Goal: Information Seeking & Learning: Learn about a topic

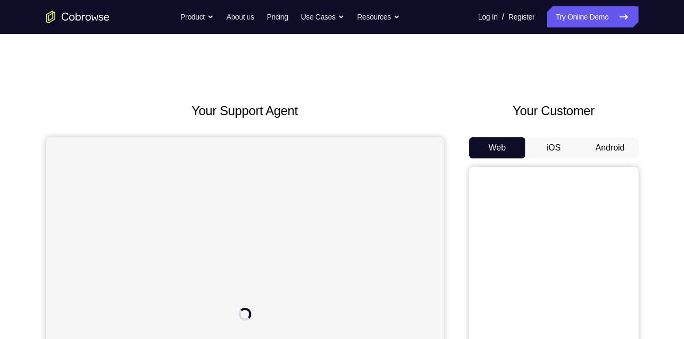
click at [615, 144] on button "Android" at bounding box center [610, 147] width 57 height 21
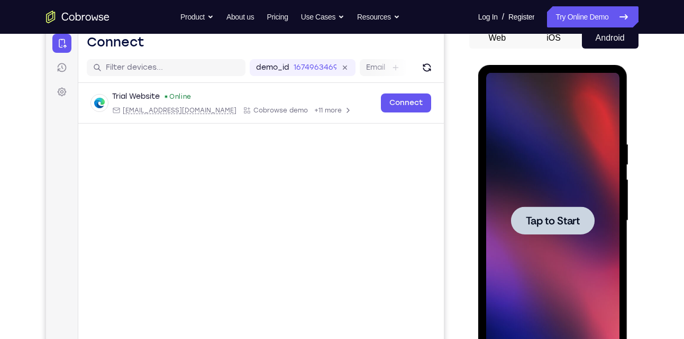
click at [587, 214] on div at bounding box center [553, 221] width 84 height 28
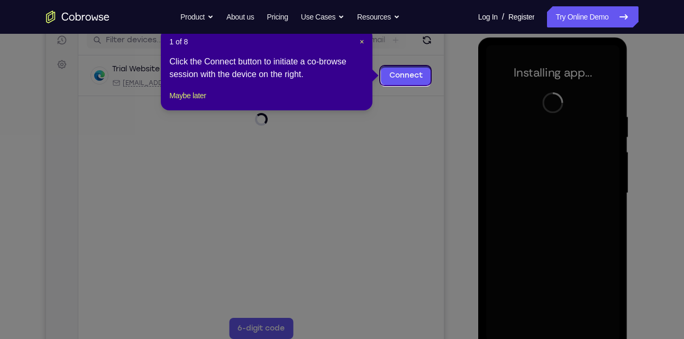
scroll to position [136, 0]
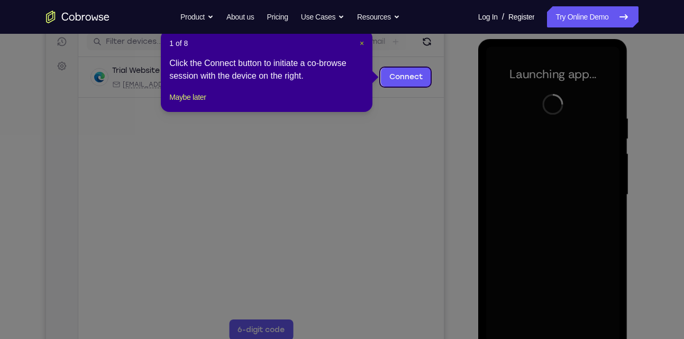
click at [363, 42] on span "×" at bounding box center [361, 43] width 4 height 8
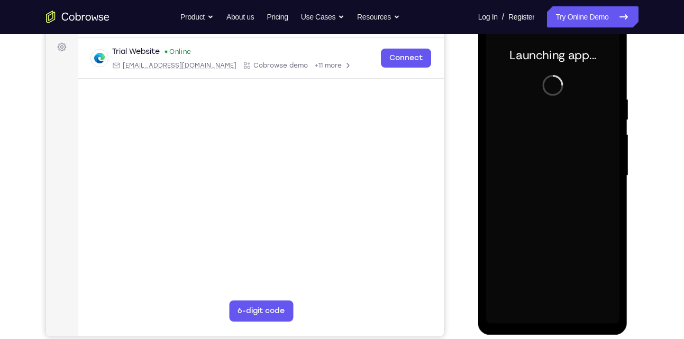
scroll to position [151, 0]
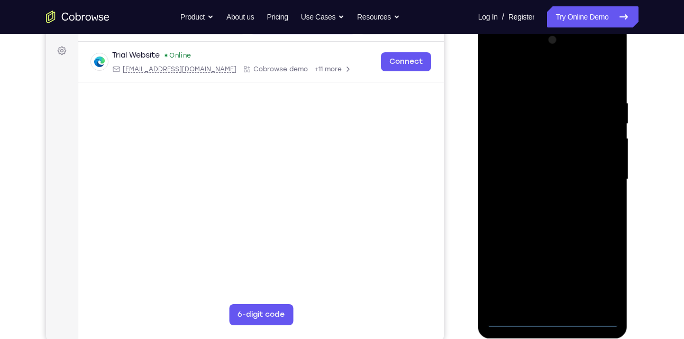
click at [559, 318] on div at bounding box center [552, 180] width 133 height 296
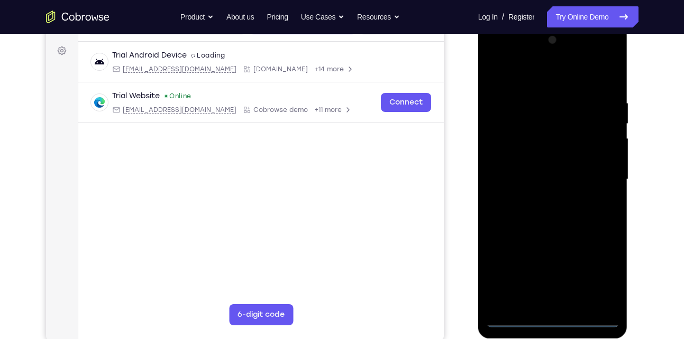
click at [597, 276] on div at bounding box center [552, 180] width 133 height 296
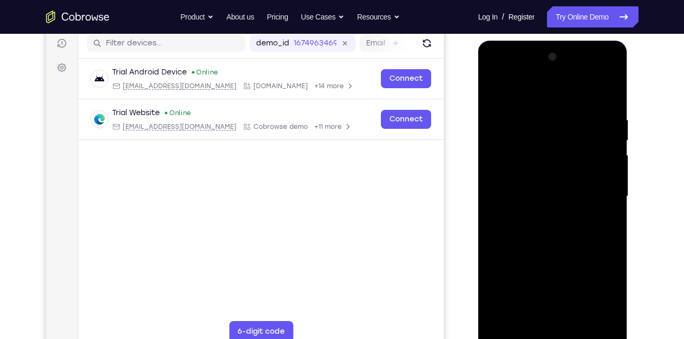
scroll to position [133, 0]
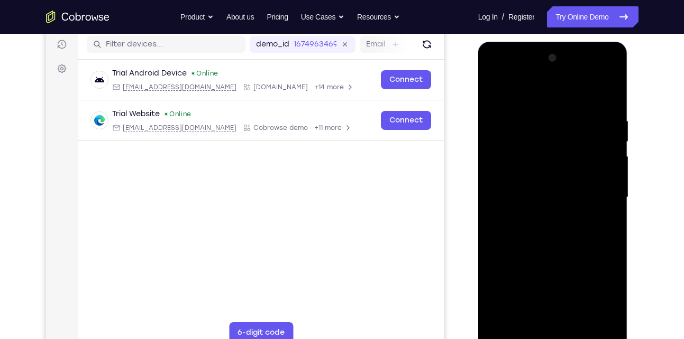
click at [492, 69] on div at bounding box center [552, 198] width 133 height 296
click at [603, 199] on div at bounding box center [552, 198] width 133 height 296
click at [543, 218] on div at bounding box center [552, 198] width 133 height 296
click at [552, 254] on div at bounding box center [552, 198] width 133 height 296
click at [551, 193] on div at bounding box center [552, 198] width 133 height 296
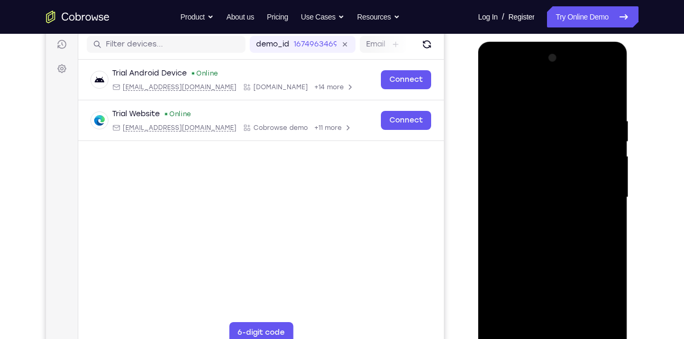
click at [547, 198] on div at bounding box center [552, 198] width 133 height 296
click at [567, 183] on div at bounding box center [552, 198] width 133 height 296
click at [580, 210] on div at bounding box center [552, 198] width 133 height 296
click at [579, 93] on div at bounding box center [552, 198] width 133 height 296
click at [556, 111] on div at bounding box center [552, 198] width 133 height 296
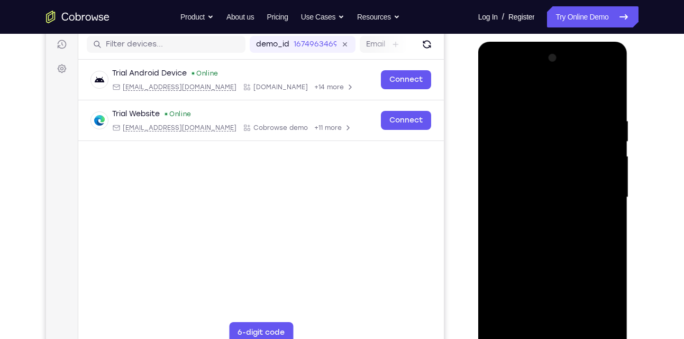
click at [555, 244] on div at bounding box center [552, 198] width 133 height 296
click at [592, 169] on div at bounding box center [552, 198] width 133 height 296
drag, startPoint x: 567, startPoint y: 260, endPoint x: 563, endPoint y: 132, distance: 127.5
click at [563, 132] on div at bounding box center [552, 198] width 133 height 296
click at [548, 318] on div at bounding box center [552, 198] width 133 height 296
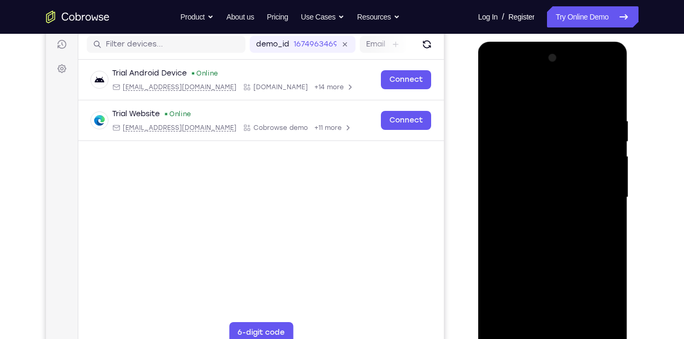
click at [502, 165] on div at bounding box center [552, 198] width 133 height 296
click at [512, 175] on div at bounding box center [552, 198] width 133 height 296
click at [562, 222] on div at bounding box center [552, 198] width 133 height 296
click at [546, 164] on div at bounding box center [552, 198] width 133 height 296
click at [495, 80] on div at bounding box center [552, 198] width 133 height 296
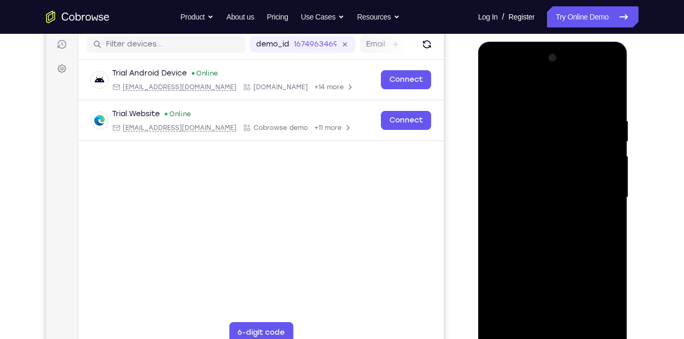
click at [509, 169] on div at bounding box center [552, 198] width 133 height 296
drag, startPoint x: 584, startPoint y: 280, endPoint x: 588, endPoint y: 213, distance: 67.3
click at [588, 213] on div at bounding box center [552, 198] width 133 height 296
drag, startPoint x: 574, startPoint y: 276, endPoint x: 575, endPoint y: 176, distance: 99.9
click at [575, 176] on div at bounding box center [552, 198] width 133 height 296
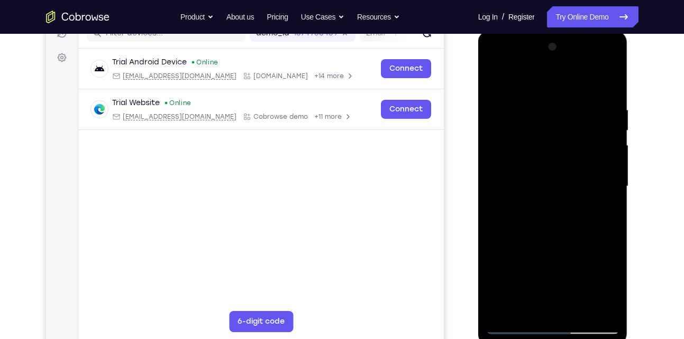
scroll to position [146, 0]
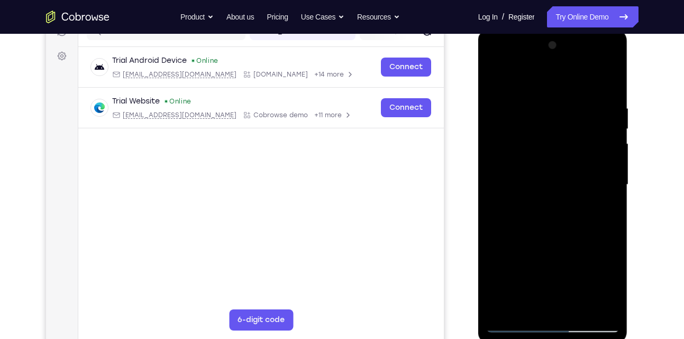
drag, startPoint x: 576, startPoint y: 107, endPoint x: 576, endPoint y: 191, distance: 84.1
click at [576, 191] on div at bounding box center [552, 185] width 133 height 296
drag, startPoint x: 568, startPoint y: 85, endPoint x: 577, endPoint y: 262, distance: 177.3
click at [577, 262] on div at bounding box center [552, 185] width 133 height 296
click at [589, 95] on div at bounding box center [552, 185] width 133 height 296
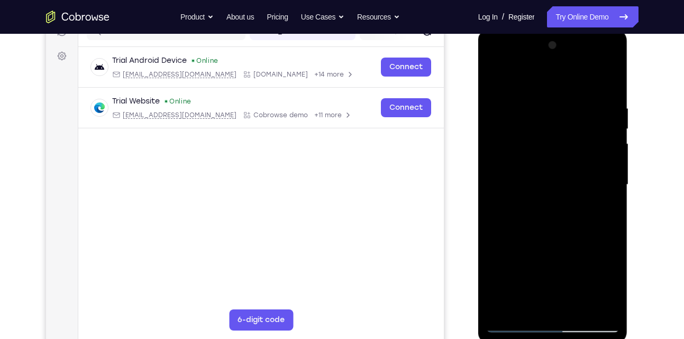
click at [501, 80] on div at bounding box center [552, 185] width 133 height 296
click at [557, 160] on div at bounding box center [552, 185] width 133 height 296
click at [612, 195] on div at bounding box center [552, 185] width 133 height 296
click at [494, 197] on div at bounding box center [552, 185] width 133 height 296
click at [590, 307] on div at bounding box center [552, 185] width 133 height 296
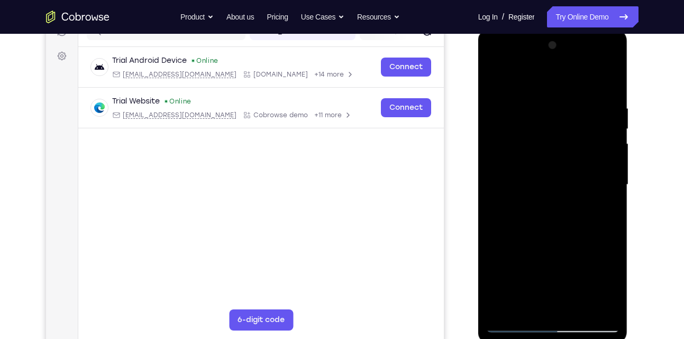
click at [590, 307] on div at bounding box center [552, 185] width 133 height 296
click at [614, 198] on div at bounding box center [552, 185] width 133 height 296
click at [588, 311] on div at bounding box center [552, 185] width 133 height 296
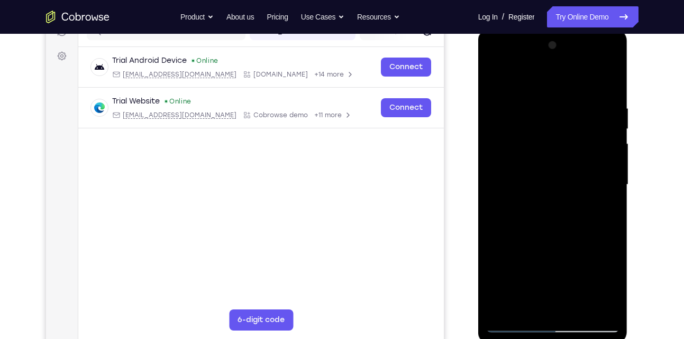
click at [588, 311] on div at bounding box center [552, 185] width 133 height 296
click at [615, 191] on div at bounding box center [552, 185] width 133 height 296
click at [608, 85] on div at bounding box center [552, 185] width 133 height 296
click at [496, 60] on div at bounding box center [552, 185] width 133 height 296
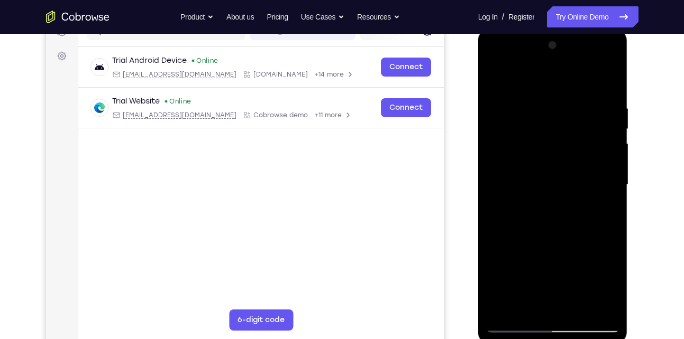
click at [507, 150] on div at bounding box center [552, 185] width 133 height 296
click at [506, 153] on div at bounding box center [552, 185] width 133 height 296
click at [509, 152] on div at bounding box center [552, 185] width 133 height 296
click at [542, 206] on div at bounding box center [552, 185] width 133 height 296
click at [562, 238] on div at bounding box center [552, 185] width 133 height 296
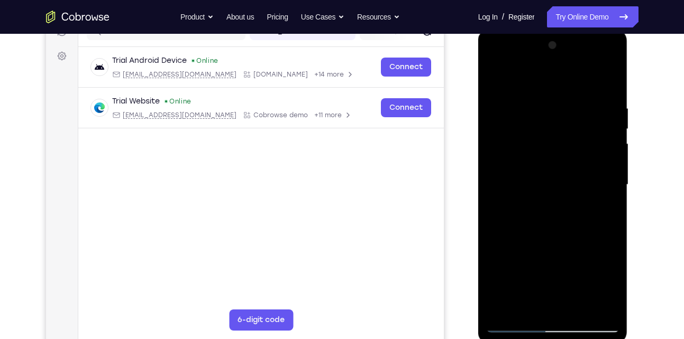
click at [573, 171] on div at bounding box center [552, 185] width 133 height 296
click at [556, 151] on div at bounding box center [552, 185] width 133 height 296
click at [538, 136] on div at bounding box center [552, 185] width 133 height 296
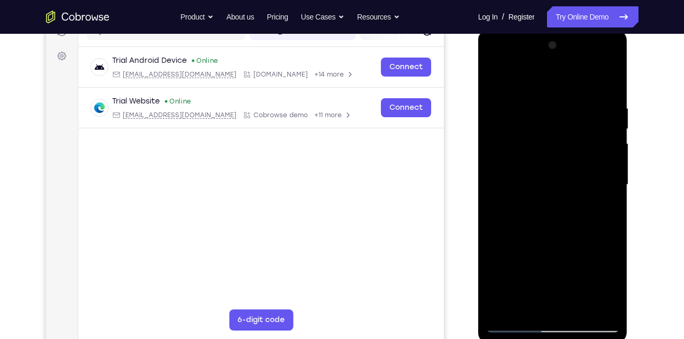
click at [493, 74] on div at bounding box center [552, 185] width 133 height 296
click at [570, 156] on div at bounding box center [552, 185] width 133 height 296
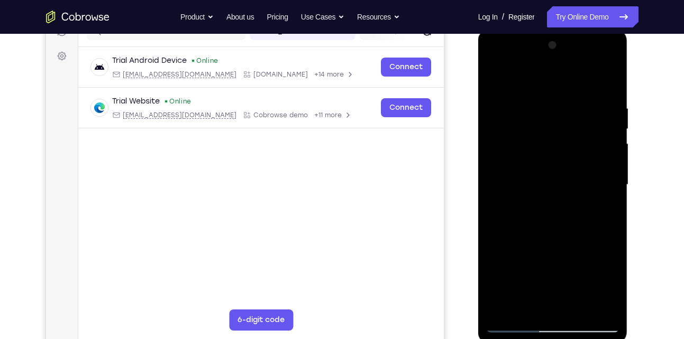
click at [570, 156] on div at bounding box center [552, 185] width 133 height 296
click at [564, 232] on div at bounding box center [552, 185] width 133 height 296
click at [538, 107] on div at bounding box center [552, 185] width 133 height 296
click at [592, 304] on div at bounding box center [552, 185] width 133 height 296
click at [604, 81] on div at bounding box center [552, 185] width 133 height 296
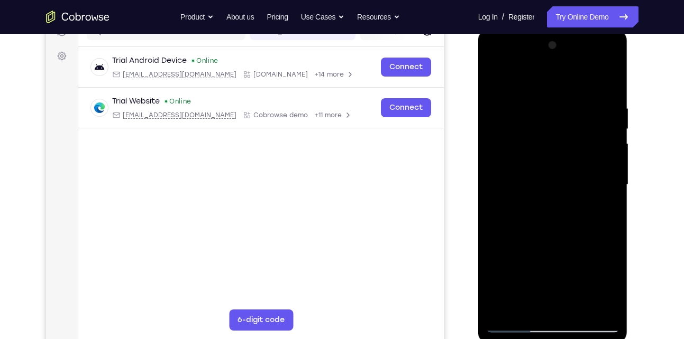
drag, startPoint x: 603, startPoint y: 102, endPoint x: 530, endPoint y: 109, distance: 72.7
click at [530, 109] on div at bounding box center [552, 185] width 133 height 296
drag, startPoint x: 604, startPoint y: 98, endPoint x: 523, endPoint y: 99, distance: 80.4
click at [523, 99] on div at bounding box center [552, 185] width 133 height 296
drag, startPoint x: 602, startPoint y: 96, endPoint x: 510, endPoint y: 96, distance: 92.0
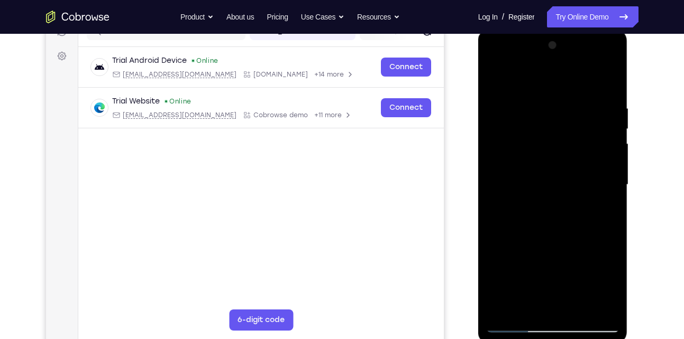
click at [510, 96] on div at bounding box center [552, 185] width 133 height 296
drag, startPoint x: 571, startPoint y: 242, endPoint x: 575, endPoint y: 95, distance: 146.5
click at [575, 95] on div at bounding box center [552, 185] width 133 height 296
click at [530, 309] on div at bounding box center [552, 185] width 133 height 296
click at [532, 77] on div at bounding box center [552, 185] width 133 height 296
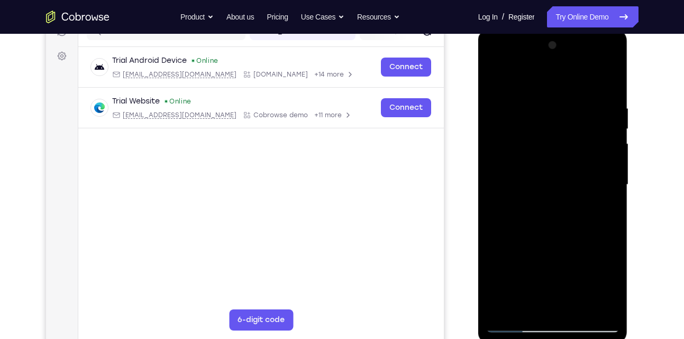
click at [518, 95] on div at bounding box center [552, 185] width 133 height 296
drag, startPoint x: 552, startPoint y: 105, endPoint x: 565, endPoint y: 237, distance: 132.8
click at [565, 237] on div at bounding box center [552, 185] width 133 height 296
click at [505, 109] on div at bounding box center [552, 185] width 133 height 296
click at [568, 115] on div at bounding box center [552, 185] width 133 height 296
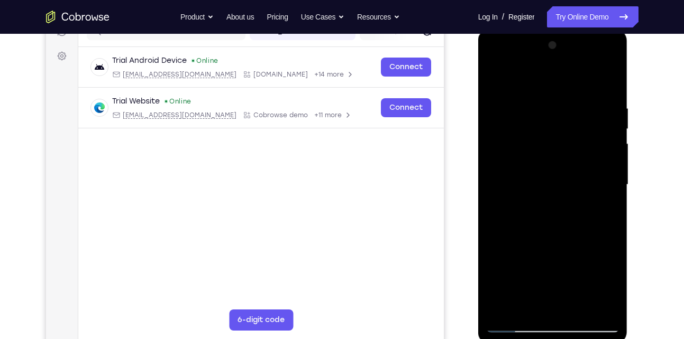
click at [561, 228] on div at bounding box center [552, 185] width 133 height 296
click at [569, 114] on div at bounding box center [552, 185] width 133 height 296
click at [542, 219] on div at bounding box center [552, 185] width 133 height 296
click at [570, 116] on div at bounding box center [552, 185] width 133 height 296
click at [497, 79] on div at bounding box center [552, 185] width 133 height 296
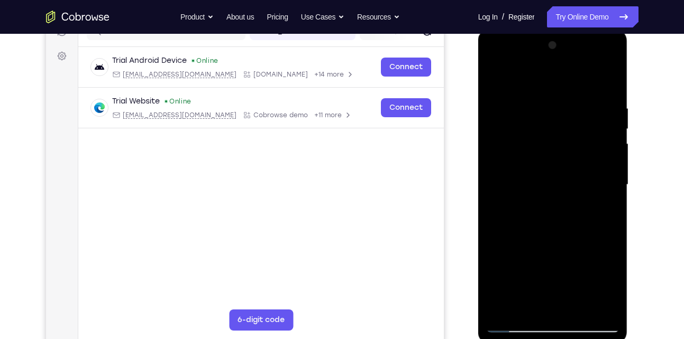
click at [550, 130] on div at bounding box center [552, 185] width 133 height 296
drag, startPoint x: 550, startPoint y: 264, endPoint x: 549, endPoint y: 182, distance: 82.0
click at [549, 182] on div at bounding box center [552, 185] width 133 height 296
click at [497, 213] on div at bounding box center [552, 185] width 133 height 296
click at [613, 125] on div at bounding box center [552, 185] width 133 height 296
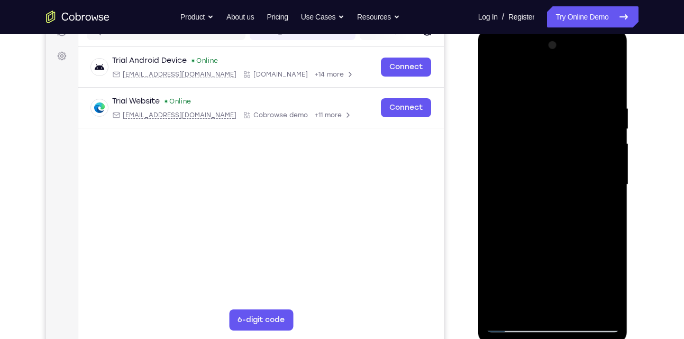
click at [495, 84] on div at bounding box center [552, 185] width 133 height 296
click at [498, 79] on div at bounding box center [552, 185] width 133 height 296
click at [548, 270] on div at bounding box center [552, 185] width 133 height 296
click at [613, 126] on div at bounding box center [552, 185] width 133 height 296
drag, startPoint x: 571, startPoint y: 132, endPoint x: 575, endPoint y: 202, distance: 69.9
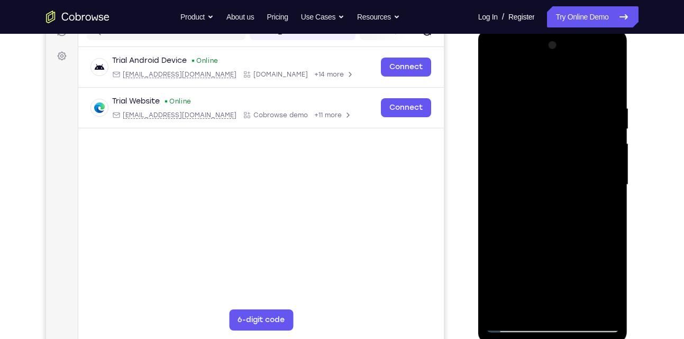
click at [575, 202] on div at bounding box center [552, 185] width 133 height 296
click at [611, 186] on div at bounding box center [552, 185] width 133 height 296
click at [614, 186] on div at bounding box center [552, 185] width 133 height 296
click at [608, 186] on div at bounding box center [552, 185] width 133 height 296
click at [495, 77] on div at bounding box center [552, 185] width 133 height 296
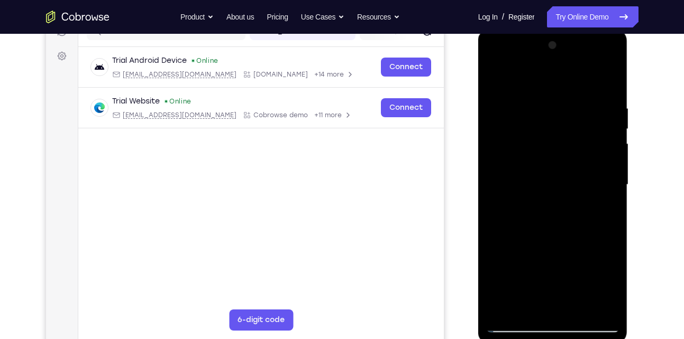
click at [610, 283] on div at bounding box center [552, 185] width 133 height 296
click at [494, 281] on div at bounding box center [552, 185] width 133 height 296
click at [615, 191] on div at bounding box center [552, 185] width 133 height 296
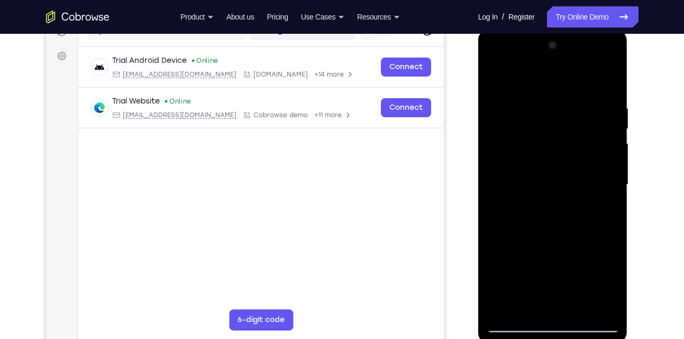
click at [495, 79] on div at bounding box center [552, 185] width 133 height 296
click at [495, 61] on div at bounding box center [552, 185] width 133 height 296
click at [538, 152] on div at bounding box center [552, 185] width 133 height 296
